Goal: Information Seeking & Learning: Learn about a topic

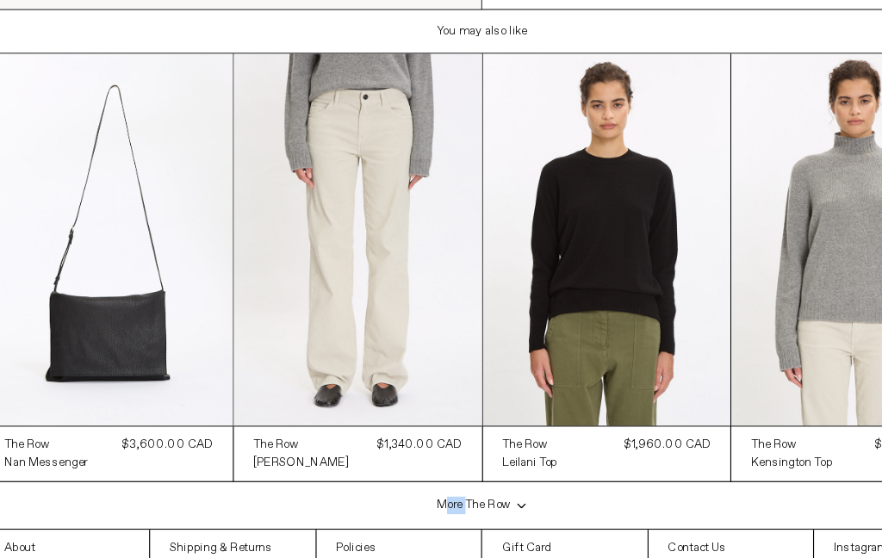
scroll to position [1720, 0]
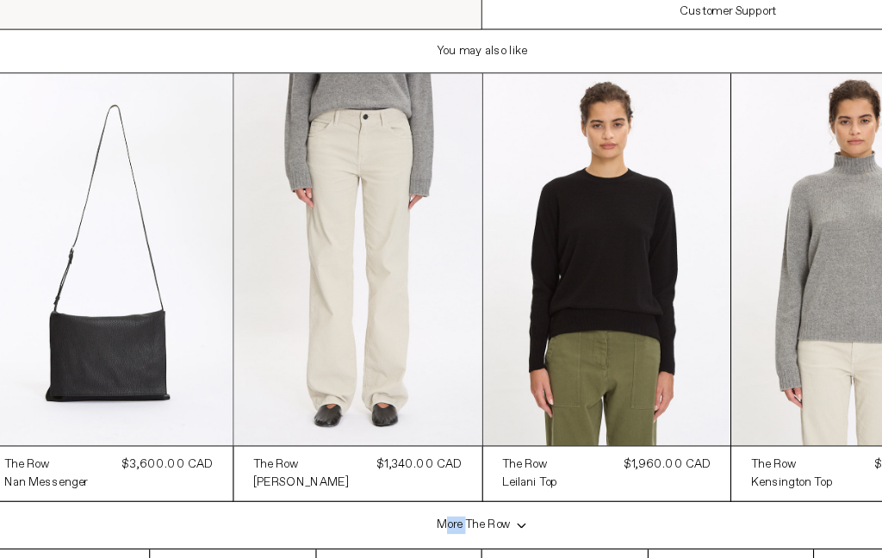
click at [630, 163] on at bounding box center [552, 233] width 220 height 329
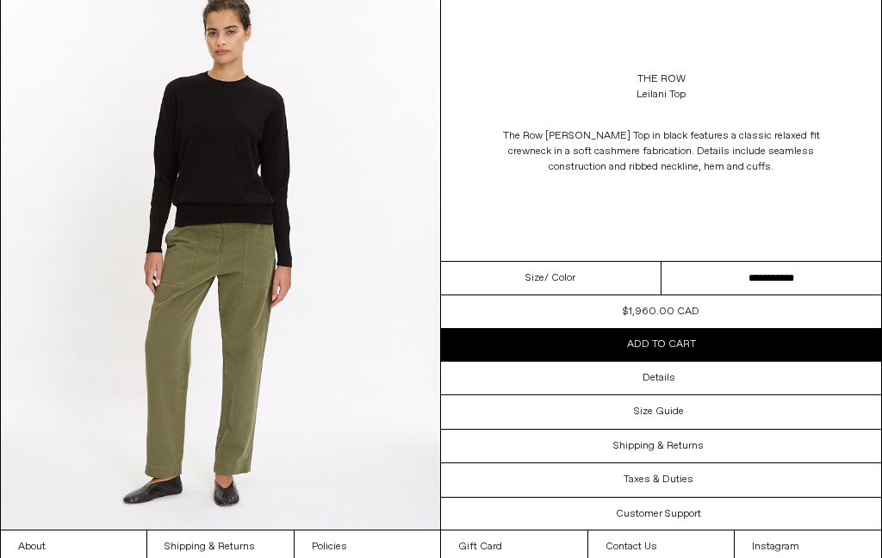
scroll to position [1769, 0]
click at [22, 553] on link "About" at bounding box center [74, 546] width 146 height 33
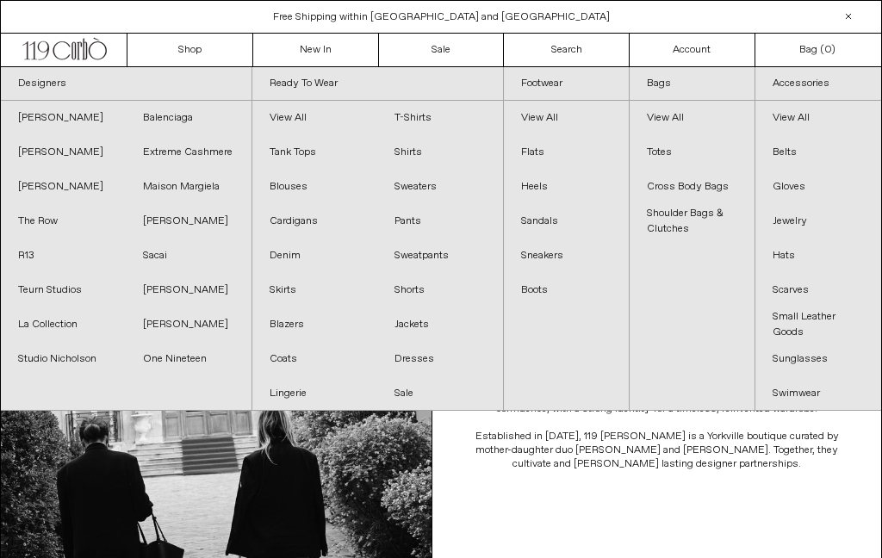
click at [555, 86] on link "Footwear" at bounding box center [566, 84] width 125 height 34
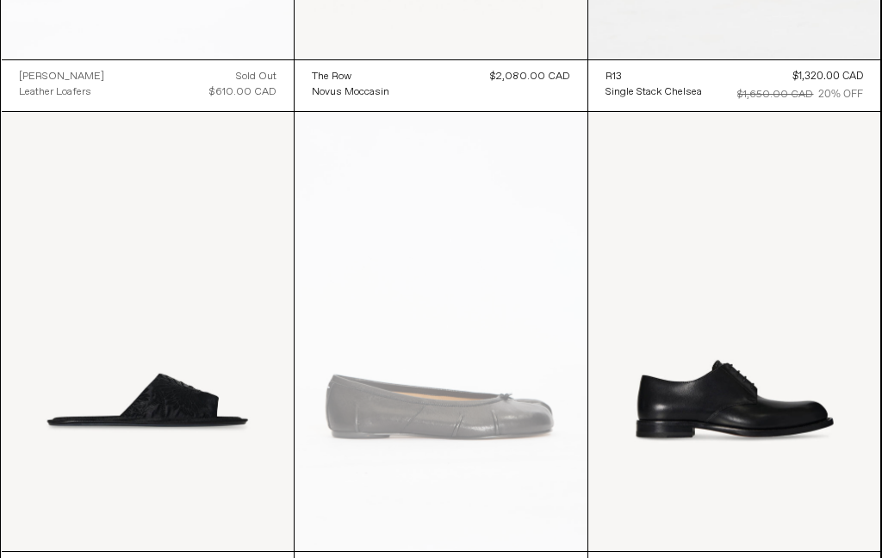
scroll to position [5386, 0]
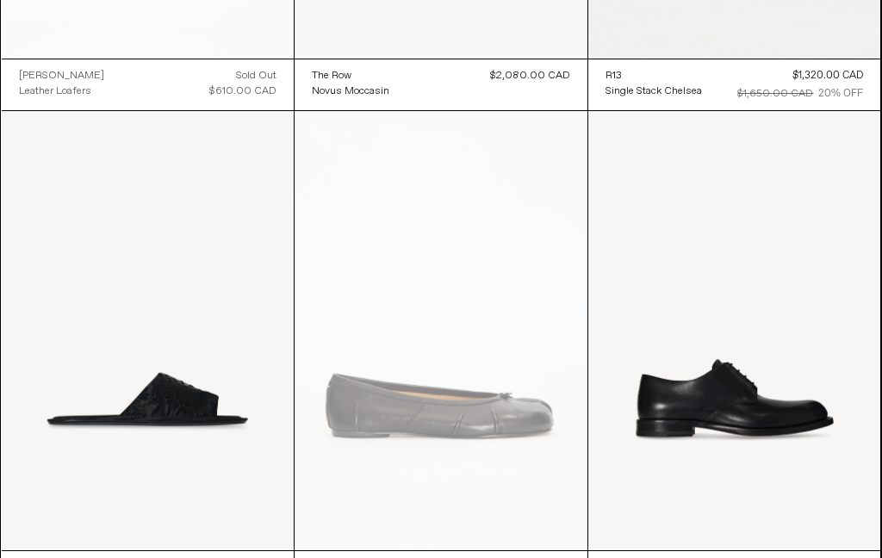
click at [740, 392] on at bounding box center [734, 330] width 293 height 438
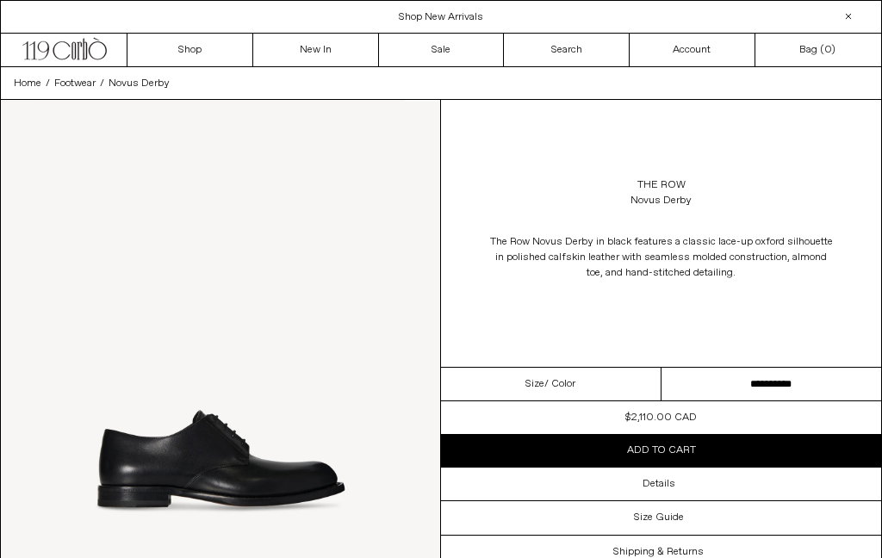
click at [659, 481] on h3 "Details" at bounding box center [658, 484] width 33 height 12
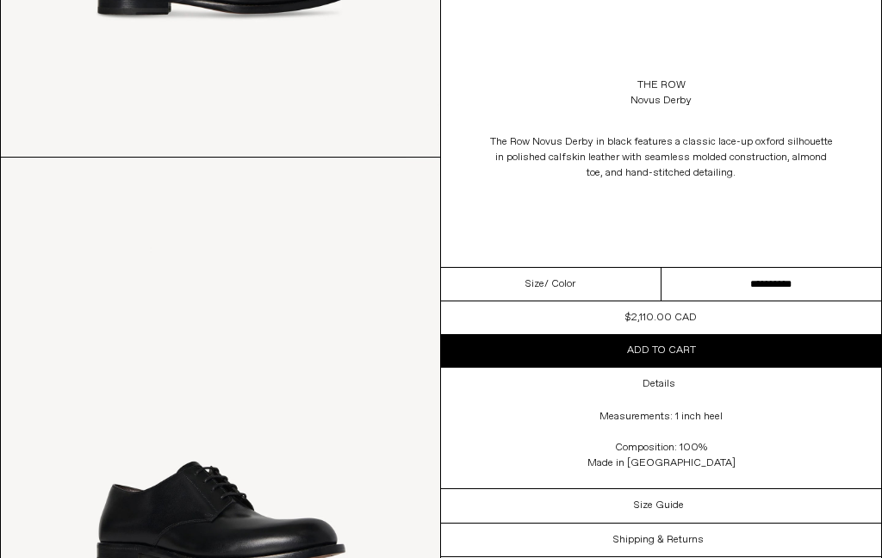
scroll to position [493, 0]
click at [697, 500] on div "Size Guide" at bounding box center [661, 505] width 440 height 33
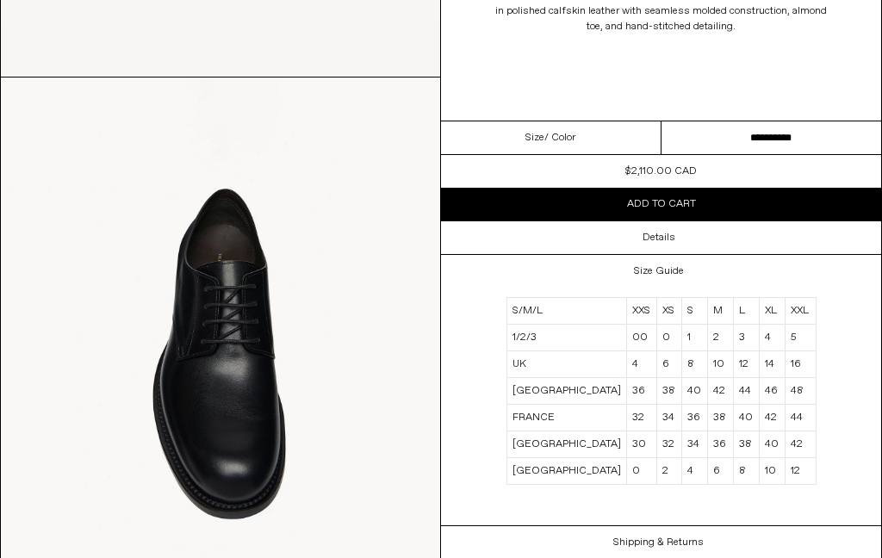
scroll to position [1123, 0]
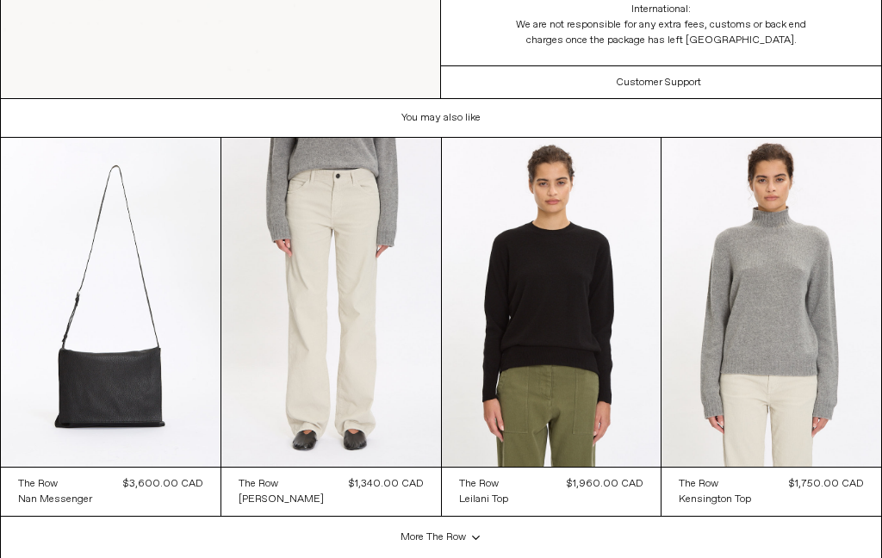
scroll to position [1720, 0]
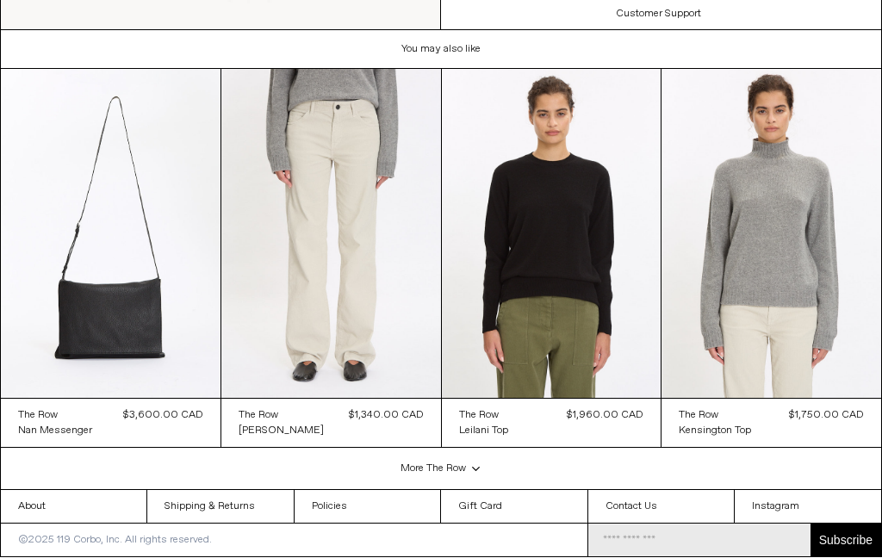
click at [478, 467] on icon ".cls-1{fill:#231f20}" at bounding box center [475, 469] width 11 height 4
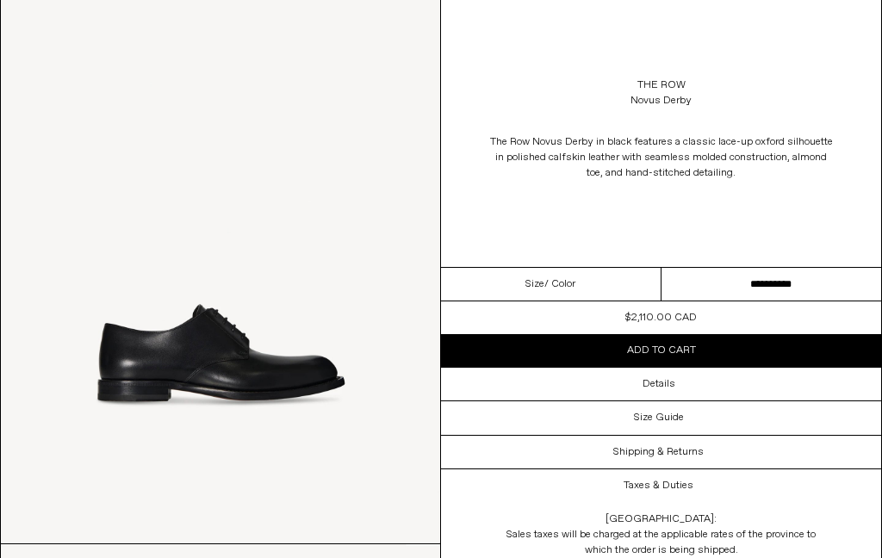
scroll to position [0, 0]
